Goal: Task Accomplishment & Management: Manage account settings

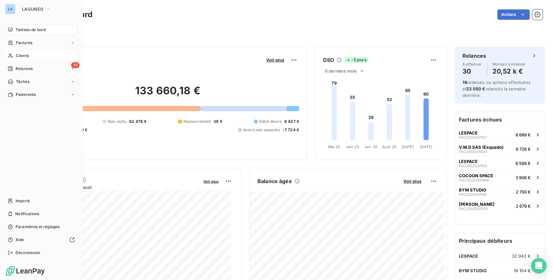
click at [11, 56] on icon at bounding box center [11, 55] width 6 height 5
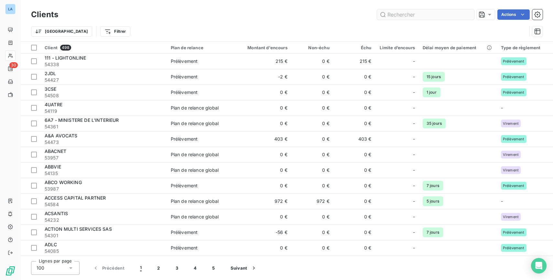
click at [408, 14] on input "text" at bounding box center [425, 14] width 97 height 10
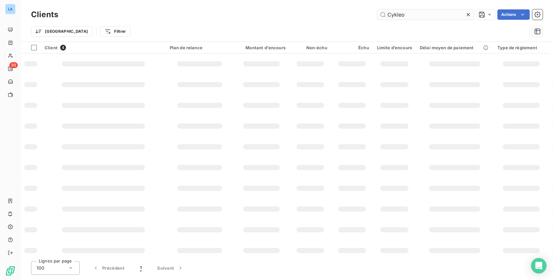
type input "Cykleo"
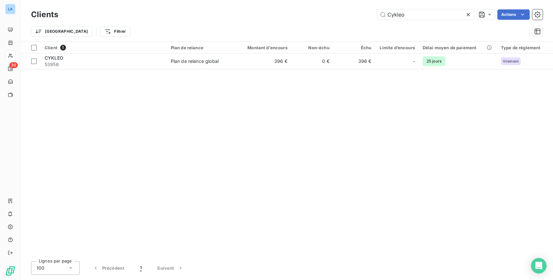
click at [248, 71] on div "Client 1 Plan de relance Montant d'encours Non-échu Échu Limite d’encours Délai…" at bounding box center [287, 149] width 533 height 214
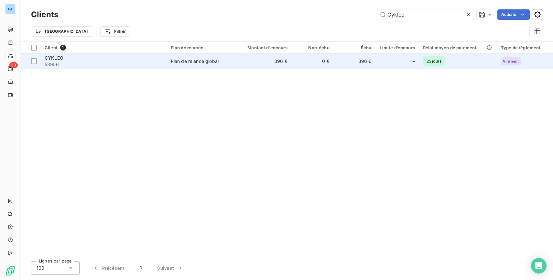
click at [249, 61] on td "396 €" at bounding box center [263, 61] width 56 height 16
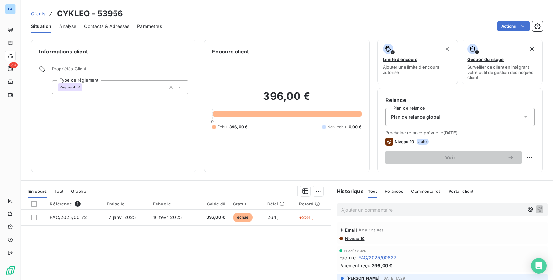
click at [82, 23] on div "Situation Analyse Contacts & Adresses Paramètres Actions" at bounding box center [287, 26] width 533 height 14
click at [92, 27] on span "Contacts & Adresses" at bounding box center [106, 26] width 45 height 6
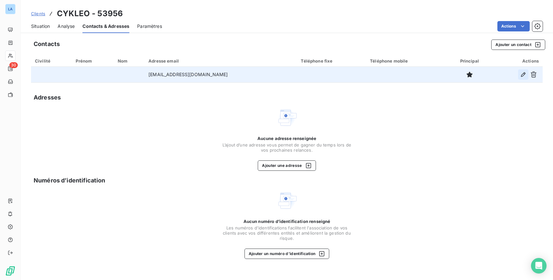
click at [523, 73] on icon "button" at bounding box center [523, 74] width 6 height 6
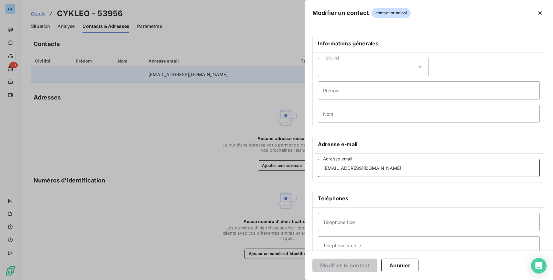
click at [357, 167] on input "[EMAIL_ADDRESS][DOMAIN_NAME]" at bounding box center [429, 168] width 222 height 18
paste input "[DOMAIN_NAME][GEOGRAPHIC_DATA]"
type input "[DOMAIN_NAME][EMAIL_ADDRESS][DOMAIN_NAME]"
click at [344, 264] on button "Modifier le contact" at bounding box center [345, 265] width 65 height 14
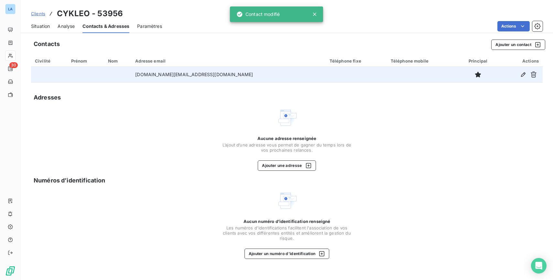
click at [46, 28] on span "Situation" at bounding box center [40, 26] width 19 height 6
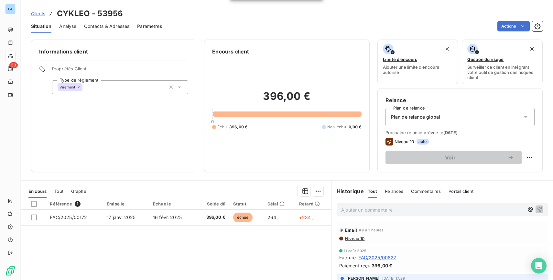
click at [419, 196] on div "Commentaires" at bounding box center [426, 191] width 30 height 14
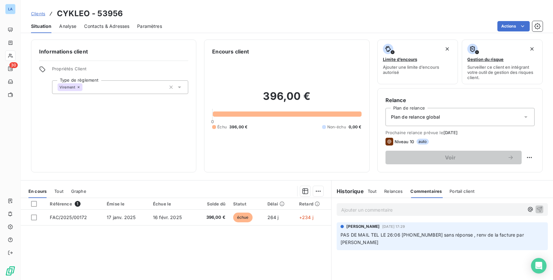
click at [414, 203] on div "Ajouter un commentaire ﻿" at bounding box center [442, 209] width 211 height 13
click at [413, 208] on p "Ajouter un commentaire ﻿" at bounding box center [432, 210] width 183 height 8
click at [372, 209] on p "Ajouter un commentaire ﻿" at bounding box center [432, 210] width 183 height 8
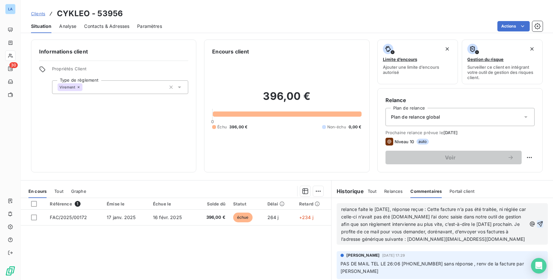
click at [539, 224] on icon "button" at bounding box center [540, 223] width 6 height 6
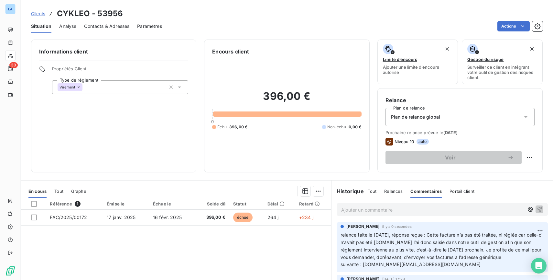
click at [371, 188] on span "Tout" at bounding box center [372, 190] width 9 height 5
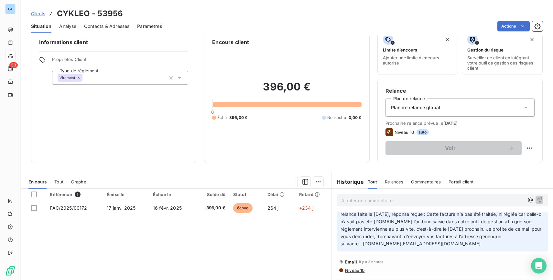
scroll to position [28, 0]
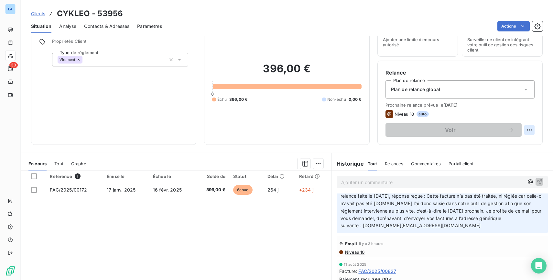
click at [526, 127] on html "LA 30 Clients CYKLEO - 53956 Situation Analyse Contacts & Adresses Paramètres A…" at bounding box center [276, 140] width 553 height 280
click at [509, 143] on div "Replanifier cette action" at bounding box center [499, 144] width 58 height 10
select select "9"
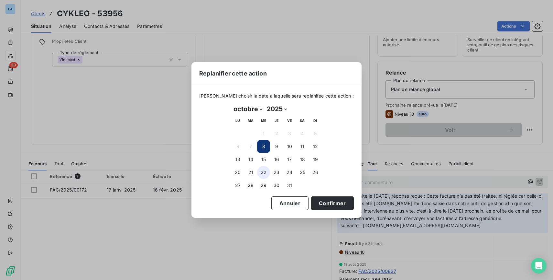
click at [263, 173] on button "22" at bounding box center [263, 172] width 13 height 13
click at [324, 199] on button "Confirmer" at bounding box center [332, 203] width 43 height 14
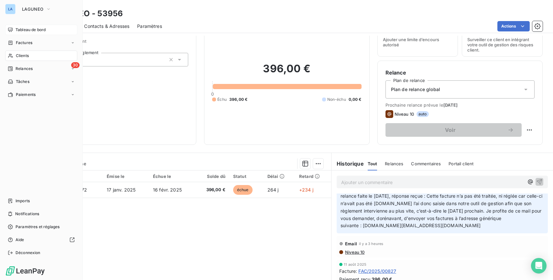
click at [33, 31] on span "Tableau de bord" at bounding box center [31, 30] width 30 height 6
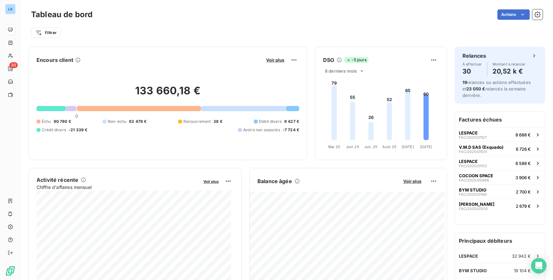
click at [56, 122] on span "90 780 €" at bounding box center [62, 121] width 17 height 6
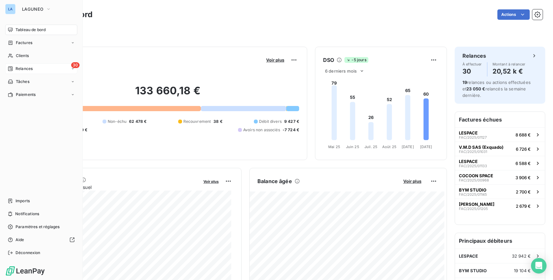
click at [31, 67] on span "Relances" at bounding box center [24, 69] width 17 height 6
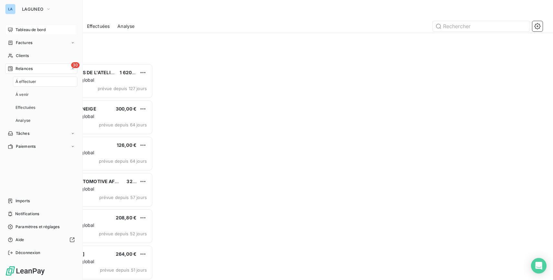
scroll to position [212, 118]
